Goal: Find specific page/section: Find specific page/section

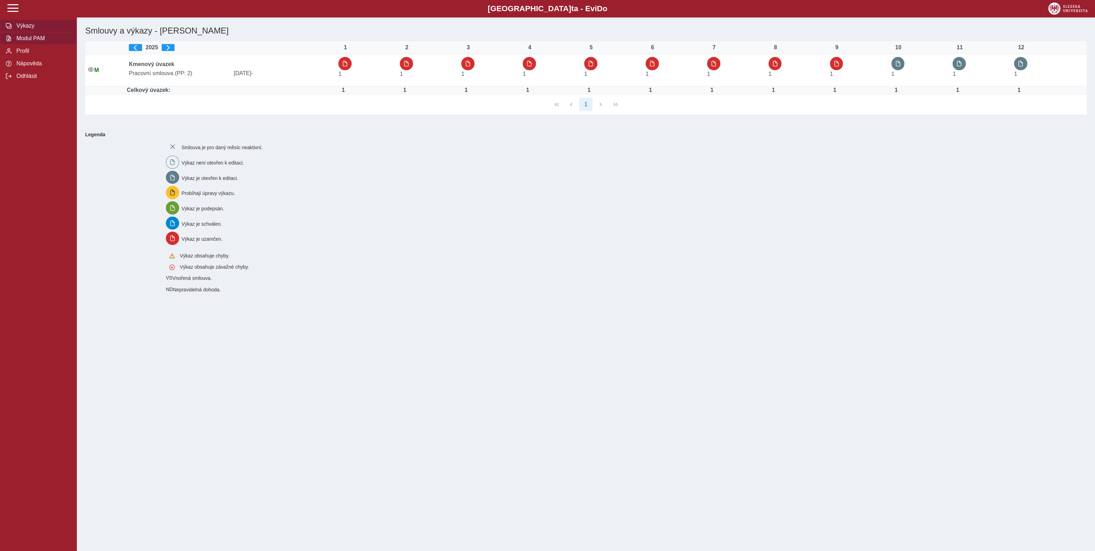
click at [41, 42] on span "Modul PAM" at bounding box center [42, 38] width 57 height 6
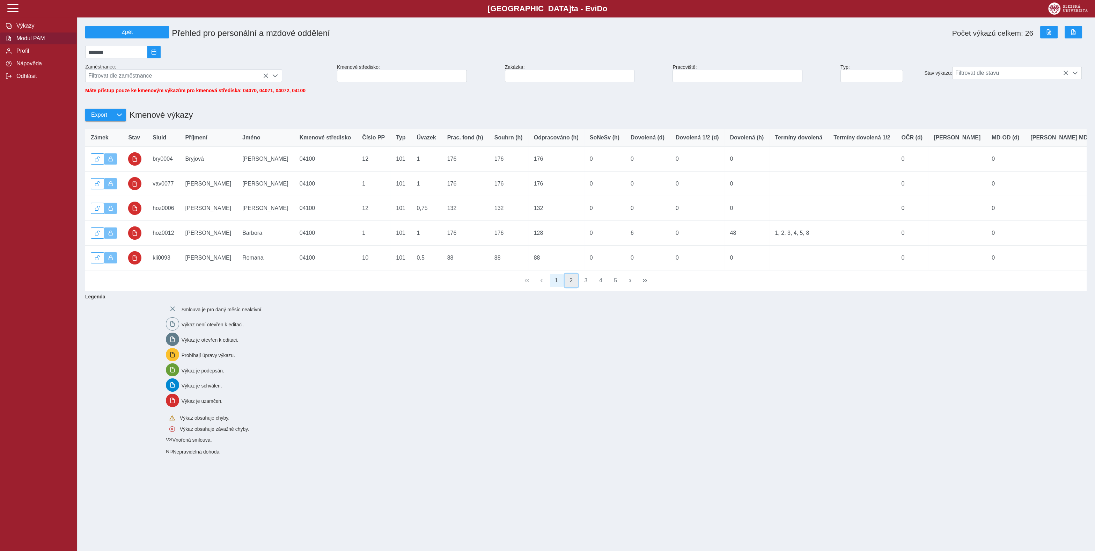
click at [570, 287] on button "2" at bounding box center [571, 280] width 13 height 13
click at [586, 287] on button "3" at bounding box center [585, 280] width 13 height 13
click at [603, 287] on button "4" at bounding box center [600, 280] width 13 height 13
click at [611, 287] on button "6" at bounding box center [615, 280] width 13 height 13
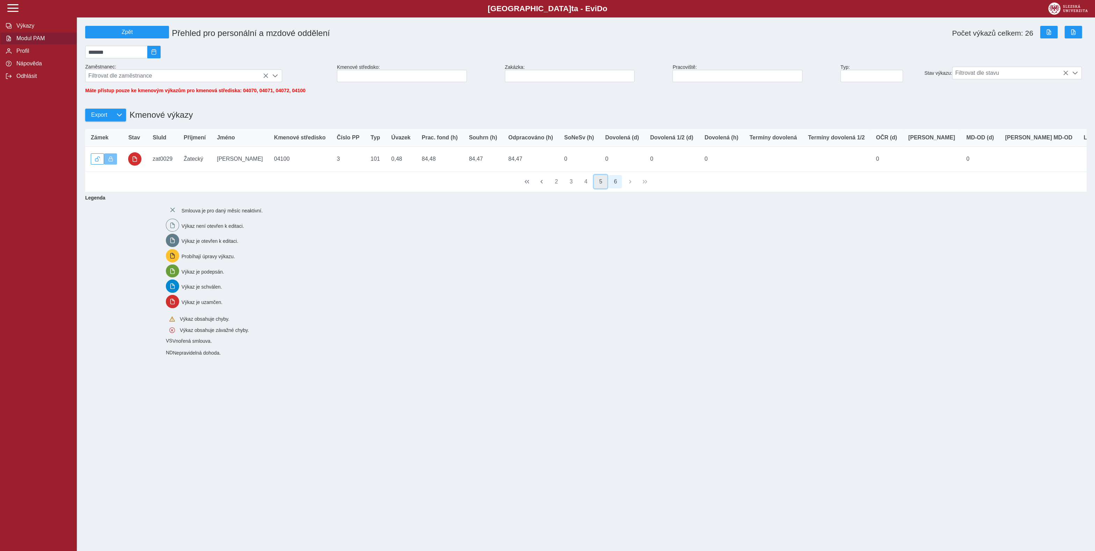
click at [598, 188] on button "5" at bounding box center [600, 181] width 13 height 13
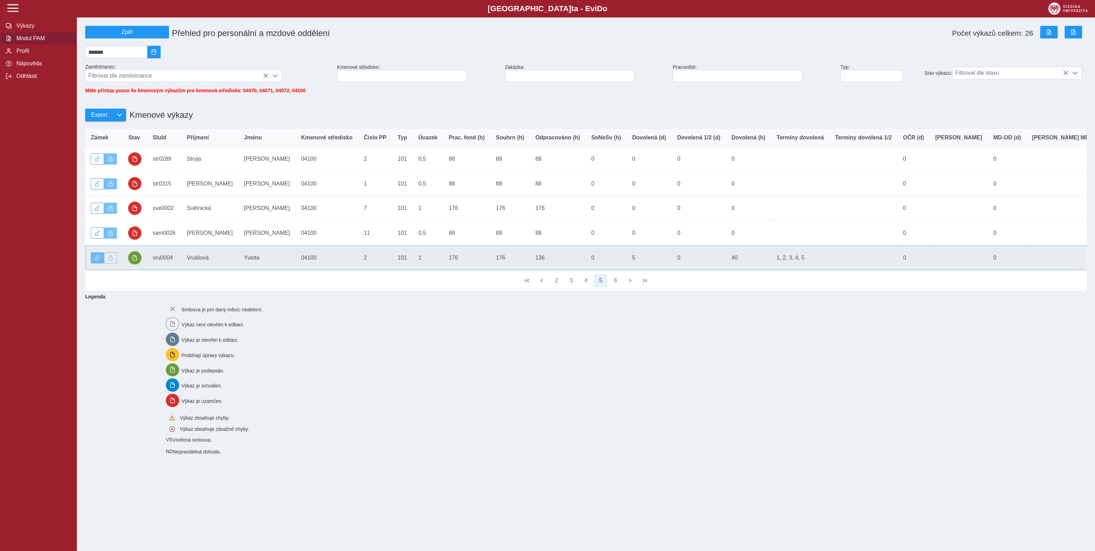
drag, startPoint x: 708, startPoint y: 263, endPoint x: 737, endPoint y: 262, distance: 28.3
click at [771, 262] on td "Termíny dovolená 1, 2, 3, 4, 5" at bounding box center [800, 257] width 59 height 25
copy td "1, 2, 3, 4, 5"
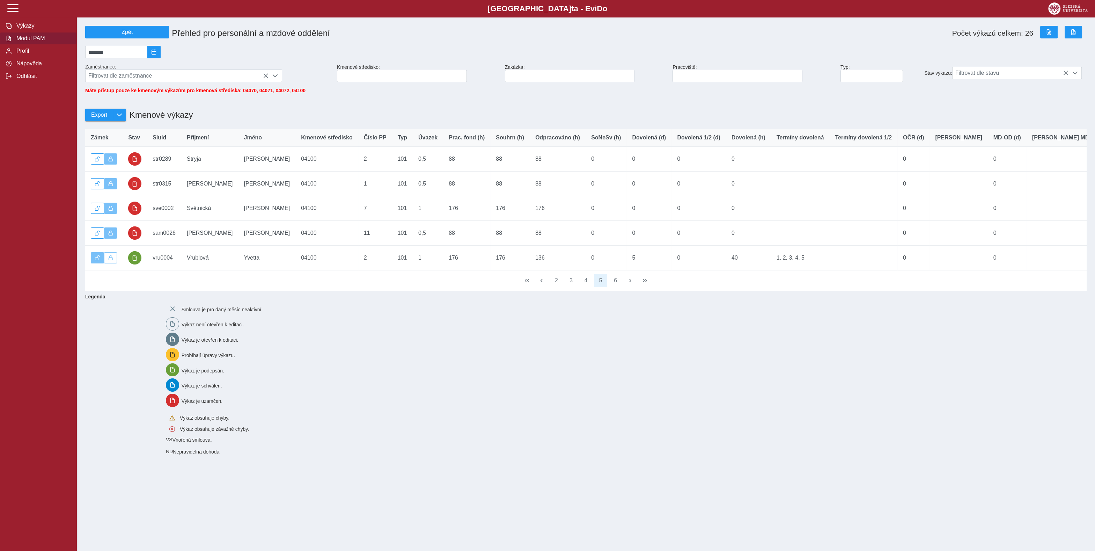
drag, startPoint x: 455, startPoint y: 378, endPoint x: 472, endPoint y: 349, distance: 33.7
click at [456, 377] on div "Smlouva je pro daný měsíc neaktivní. Výkaz není otevřen k editaci. Výkaz je ote…" at bounding box center [622, 378] width 918 height 158
